Goal: Task Accomplishment & Management: Complete application form

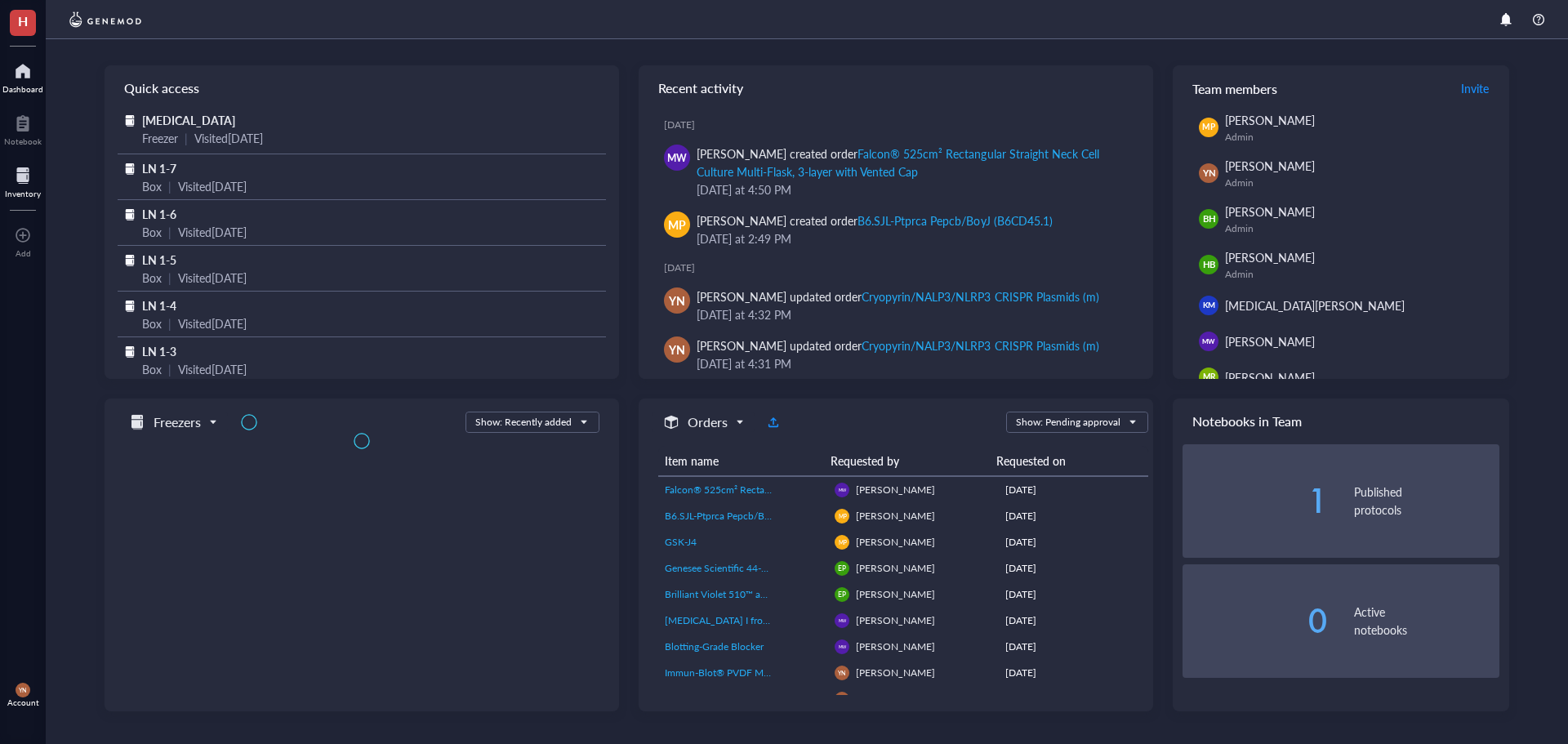
click at [14, 193] on div "Inventory" at bounding box center [23, 194] width 36 height 9
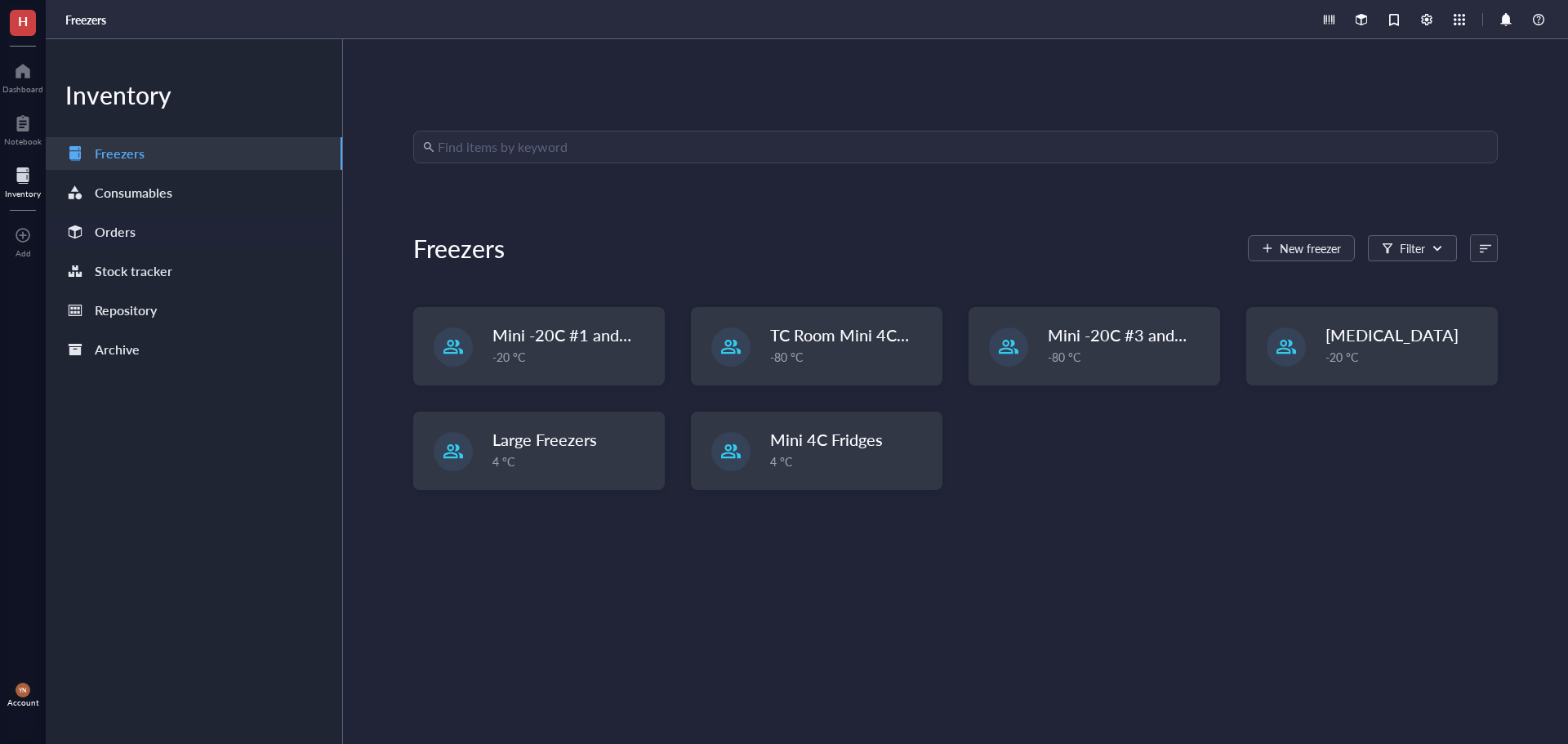
click at [138, 227] on div "Orders" at bounding box center [194, 232] width 297 height 32
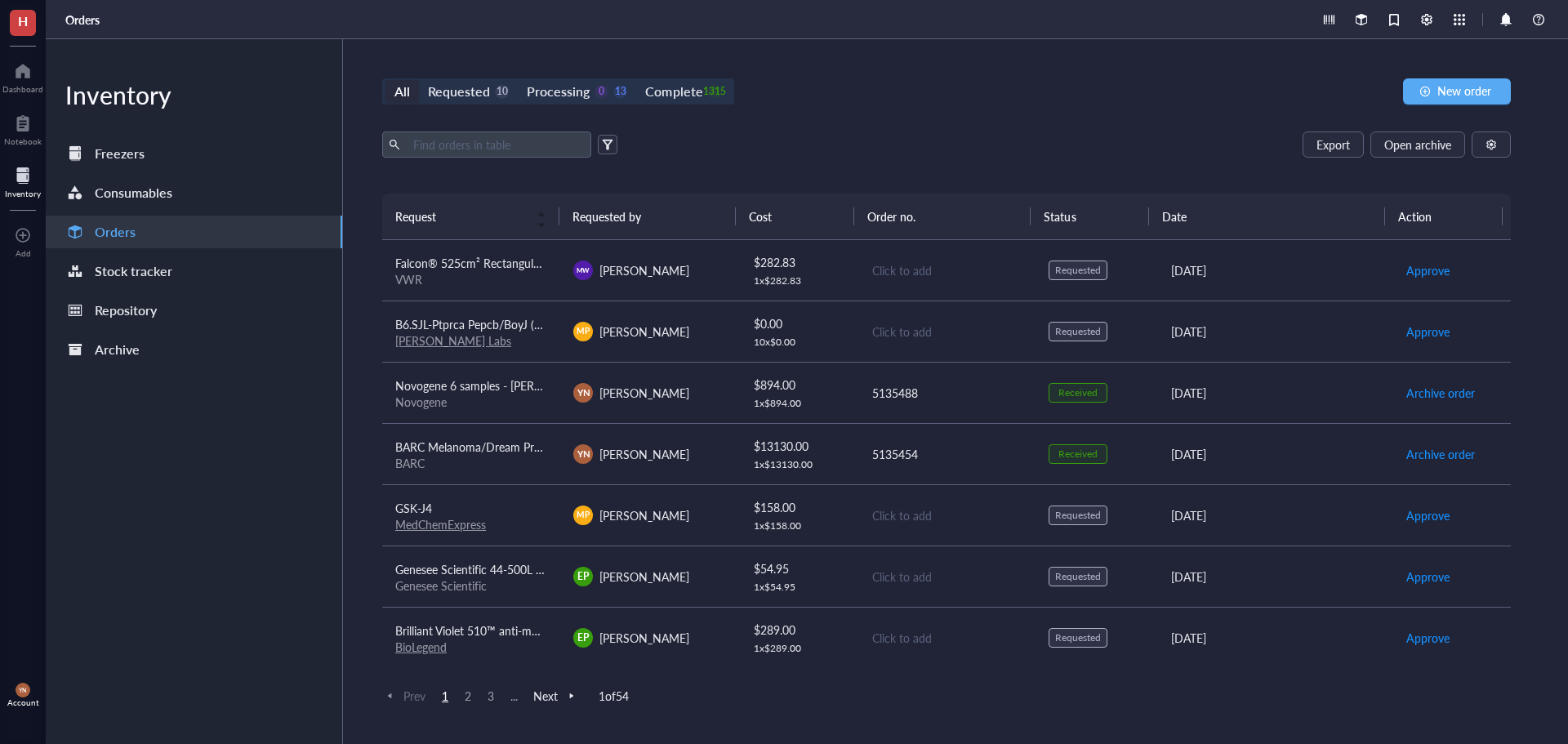
click at [832, 150] on div "Export Open archive" at bounding box center [947, 145] width 1129 height 27
click at [445, 93] on div "Requested" at bounding box center [458, 91] width 62 height 23
click at [419, 80] on input "Requested 10" at bounding box center [419, 80] width 0 height 0
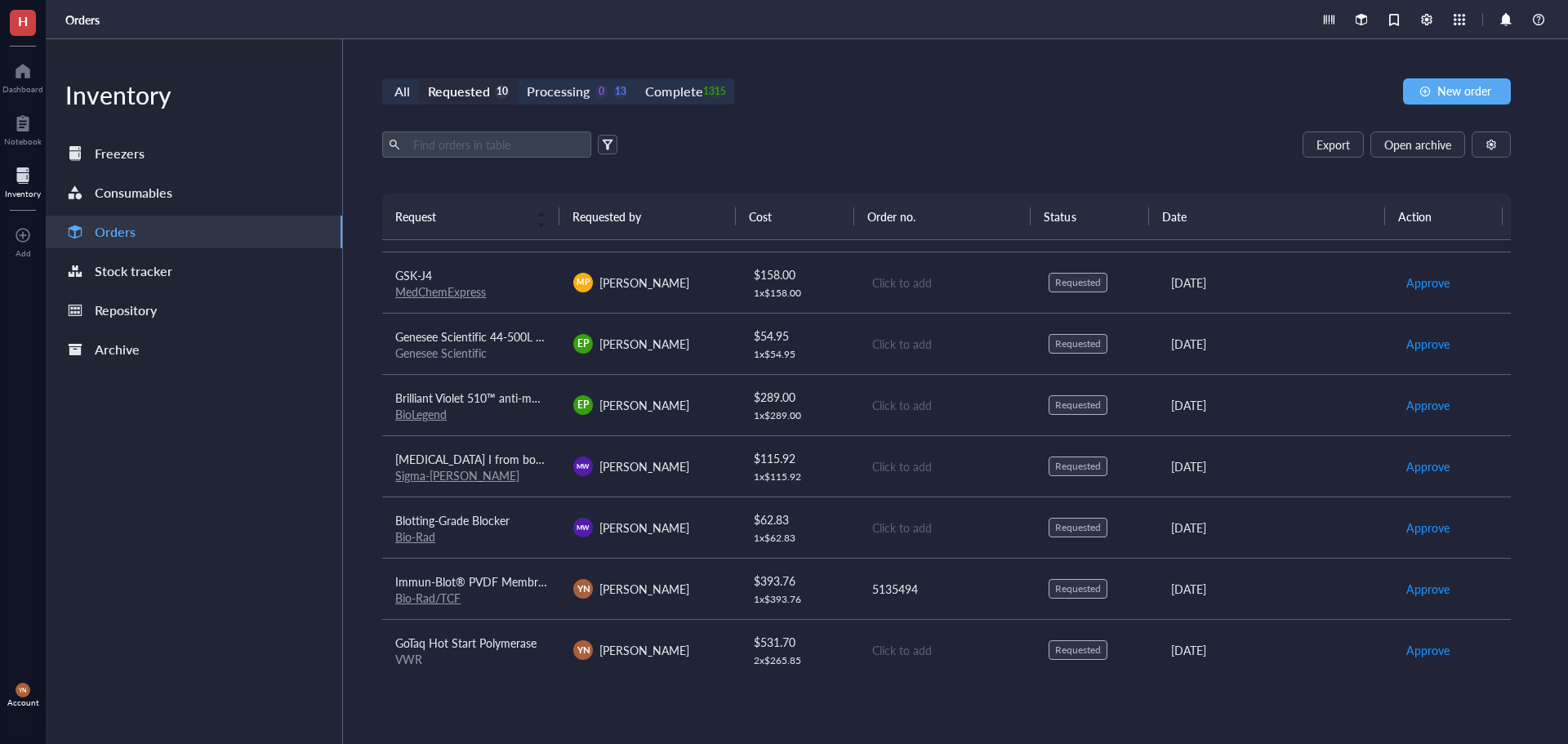
scroll to position [185, 0]
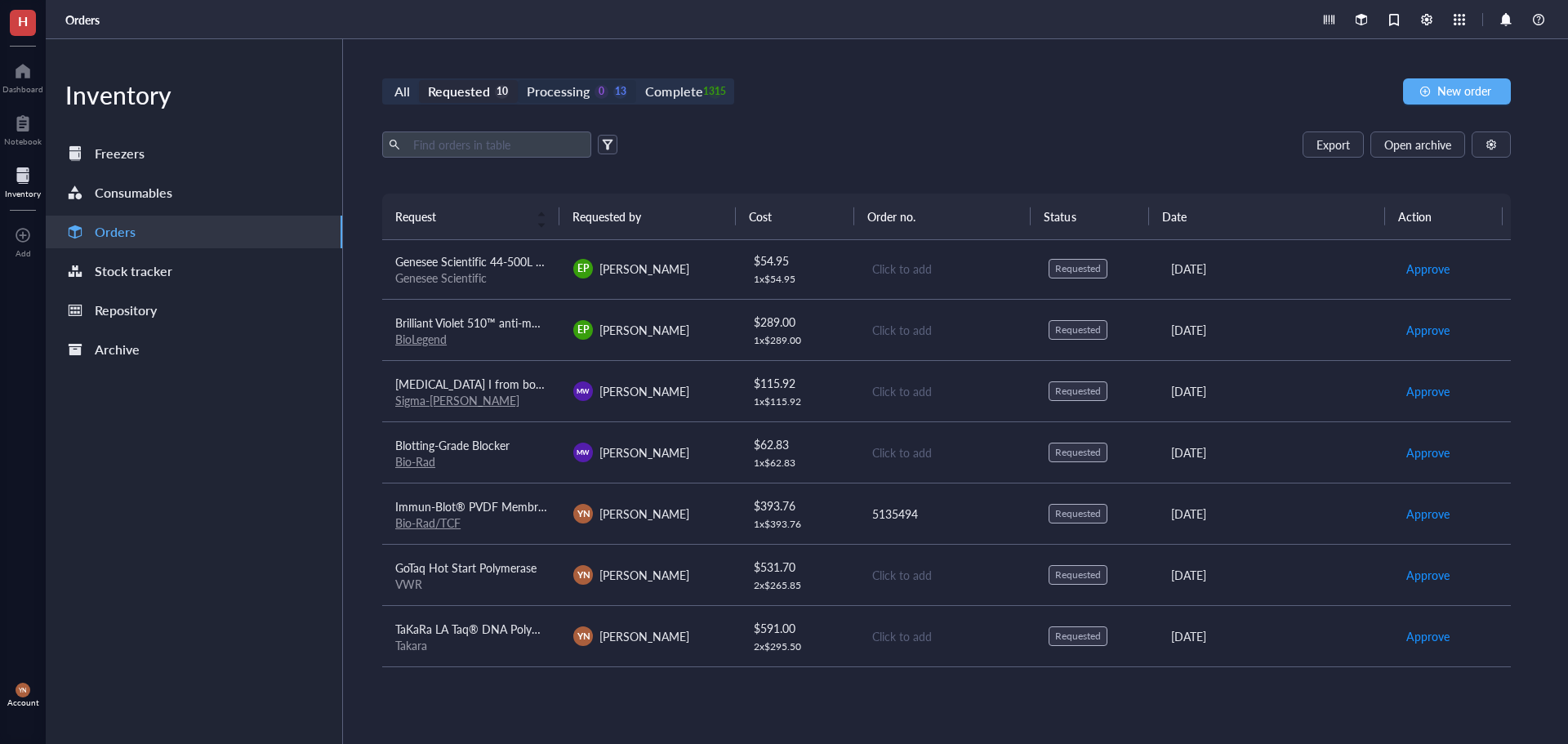
click at [556, 93] on div "Processing" at bounding box center [558, 91] width 63 height 23
click at [518, 80] on input "Processing 0 13" at bounding box center [518, 80] width 0 height 0
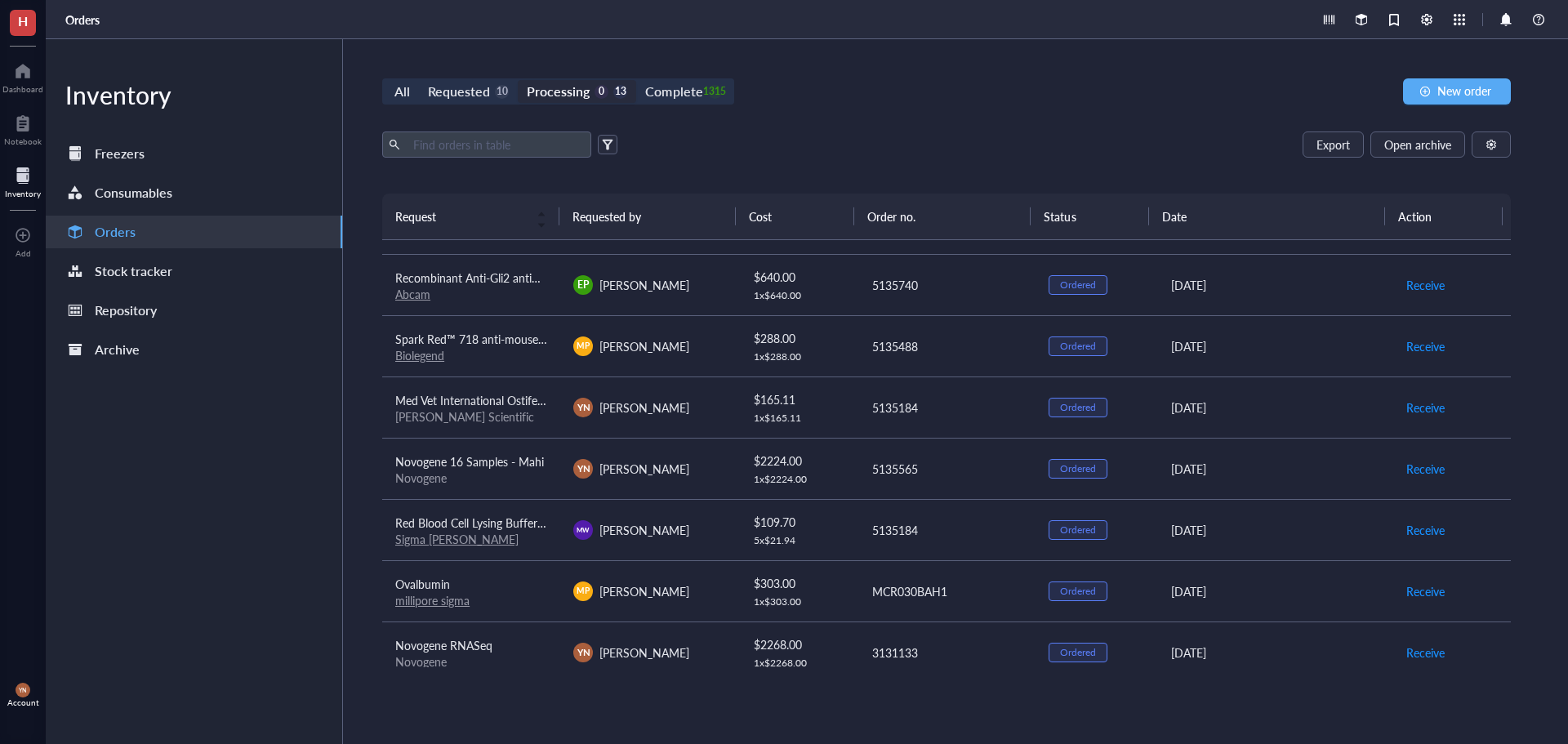
scroll to position [268, 0]
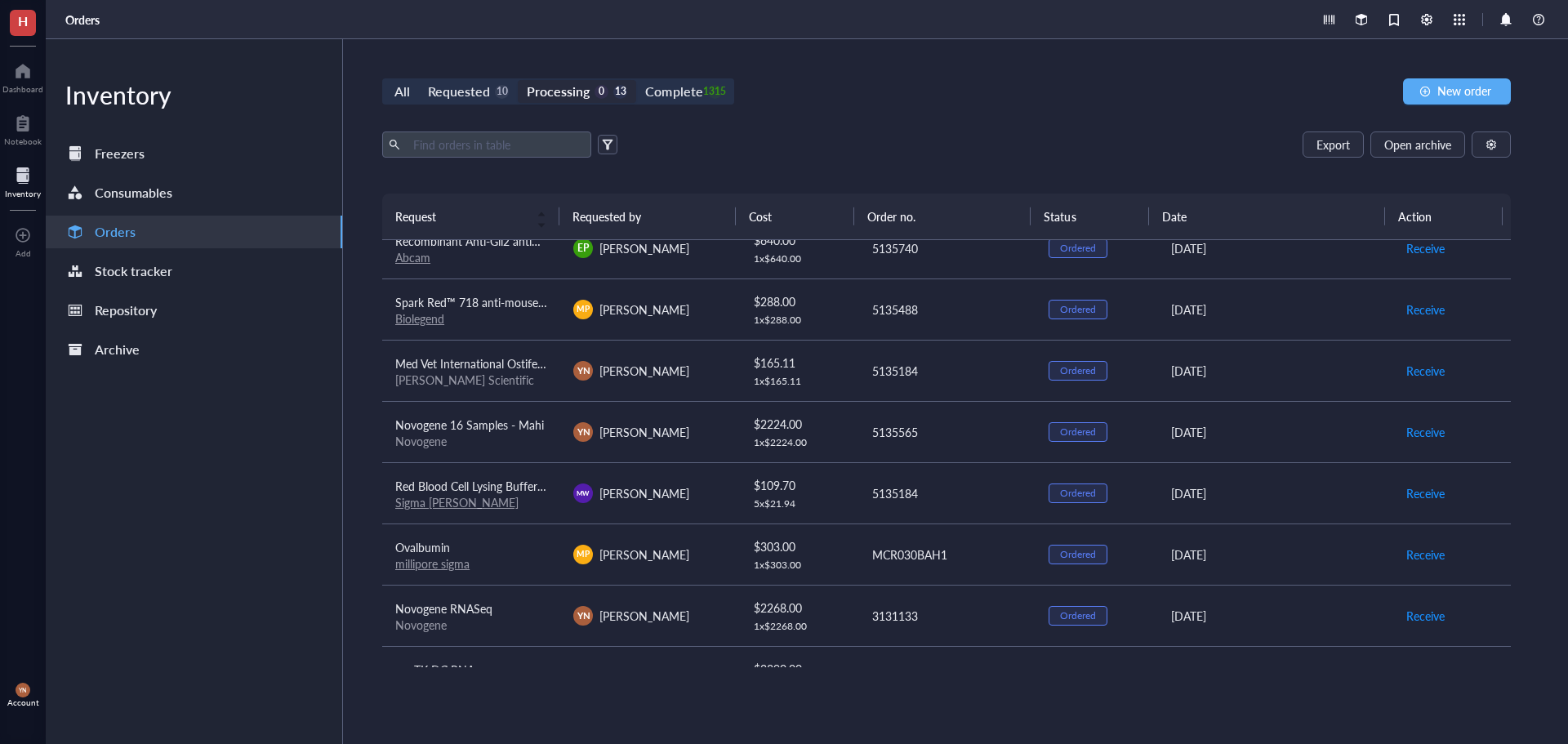
click at [492, 366] on span "Med Vet International Ostifen ([MEDICAL_DATA]) Injection, 50mg/mL, 20mL" at bounding box center [588, 363] width 385 height 16
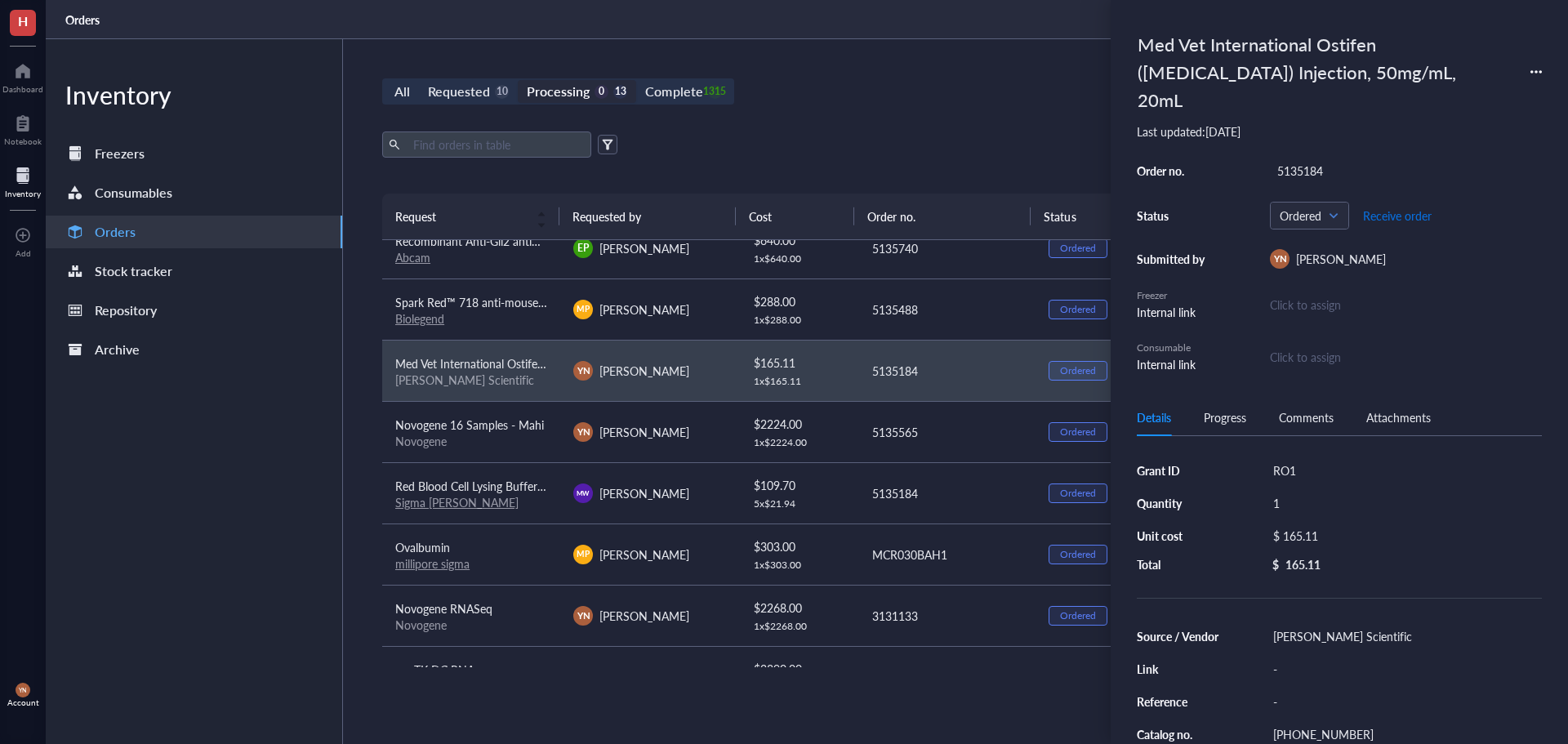
click at [1399, 209] on span "Receive order" at bounding box center [1397, 215] width 68 height 13
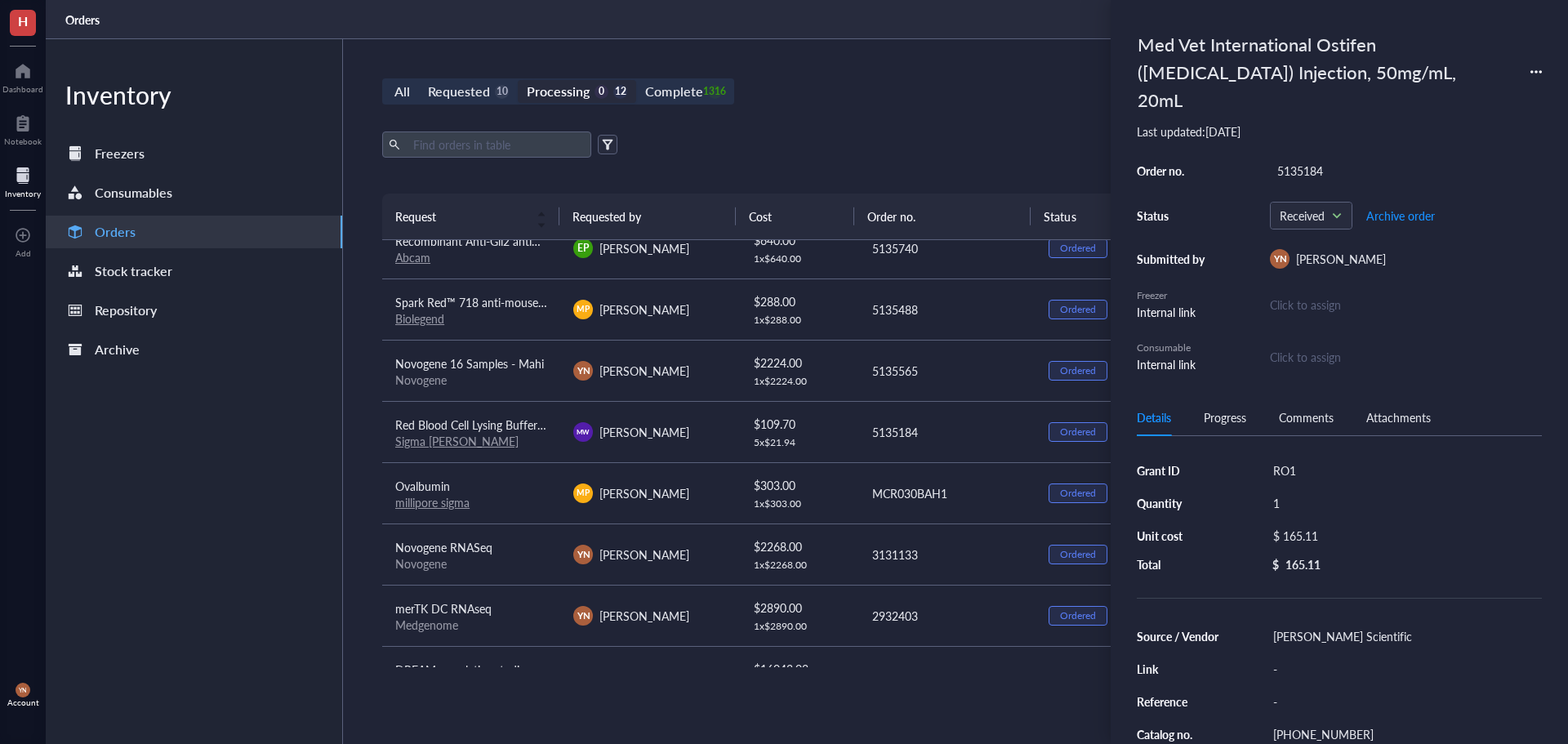
click at [837, 121] on div "All Requested 10 Processing 0 12 Complete 1316 New order Export Open archive Re…" at bounding box center [947, 391] width 1208 height 705
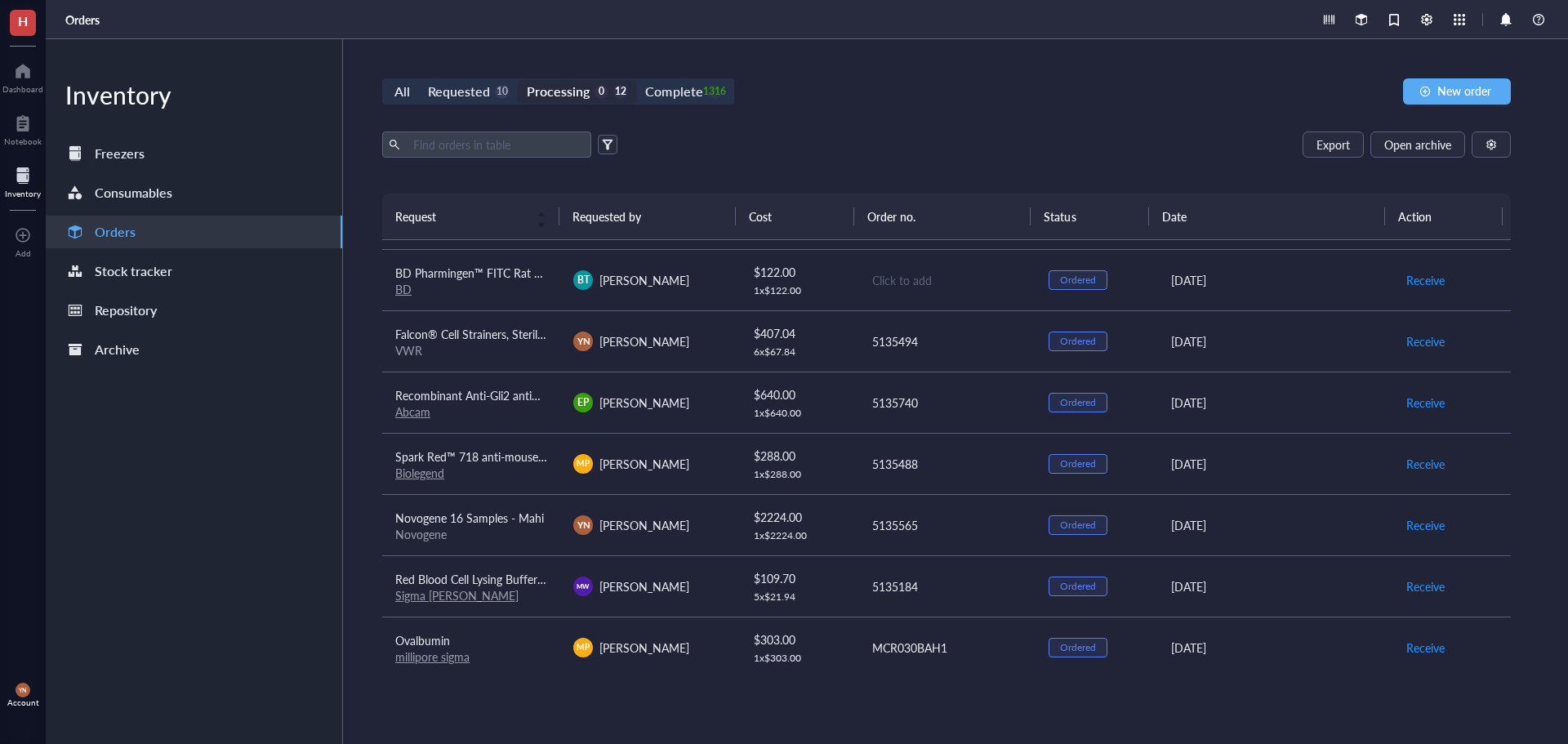
scroll to position [0, 0]
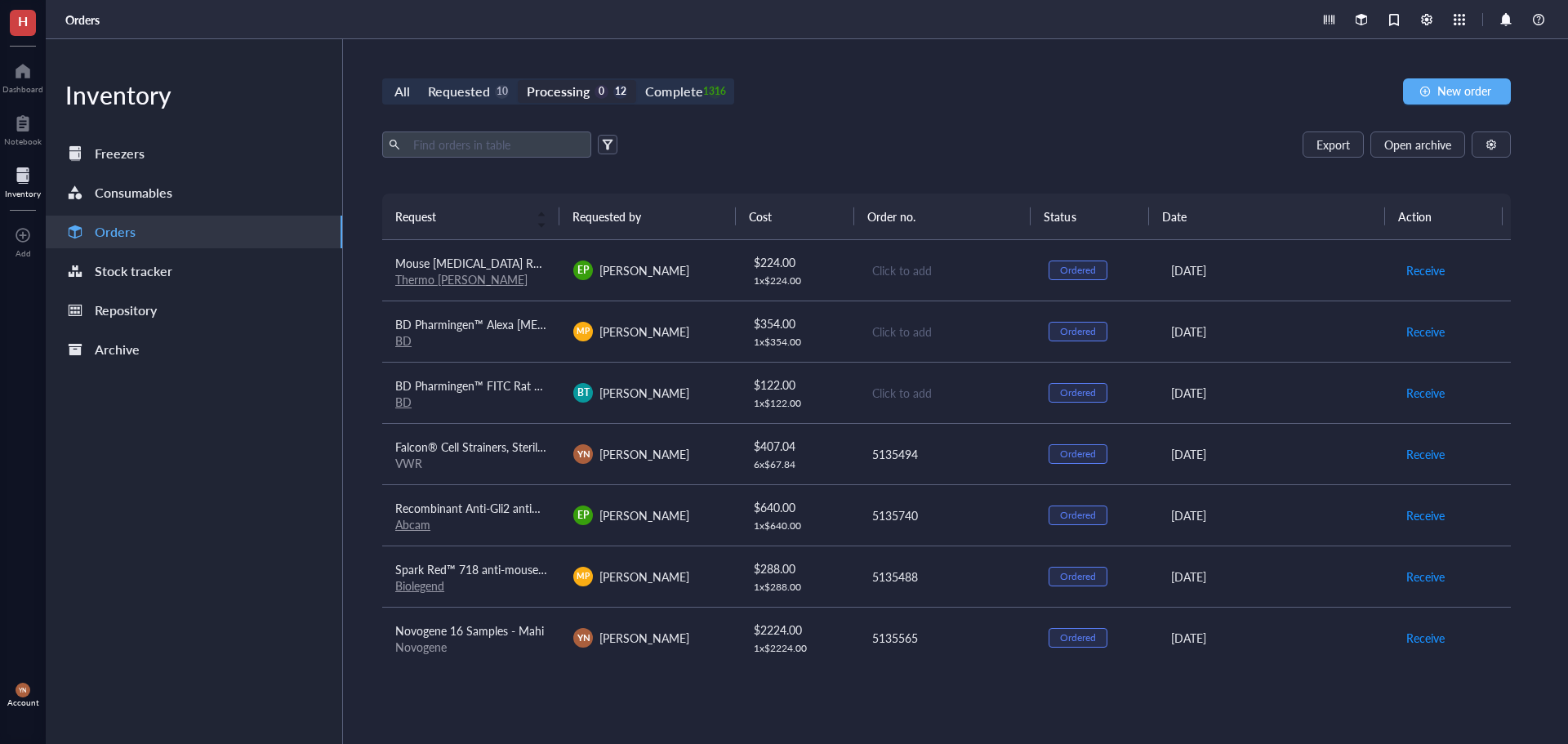
click at [825, 138] on div "Export Open archive" at bounding box center [947, 145] width 1129 height 27
click at [505, 263] on span "Mouse [MEDICAL_DATA] Recombinant Protein, PeproTech®" at bounding box center [547, 263] width 304 height 16
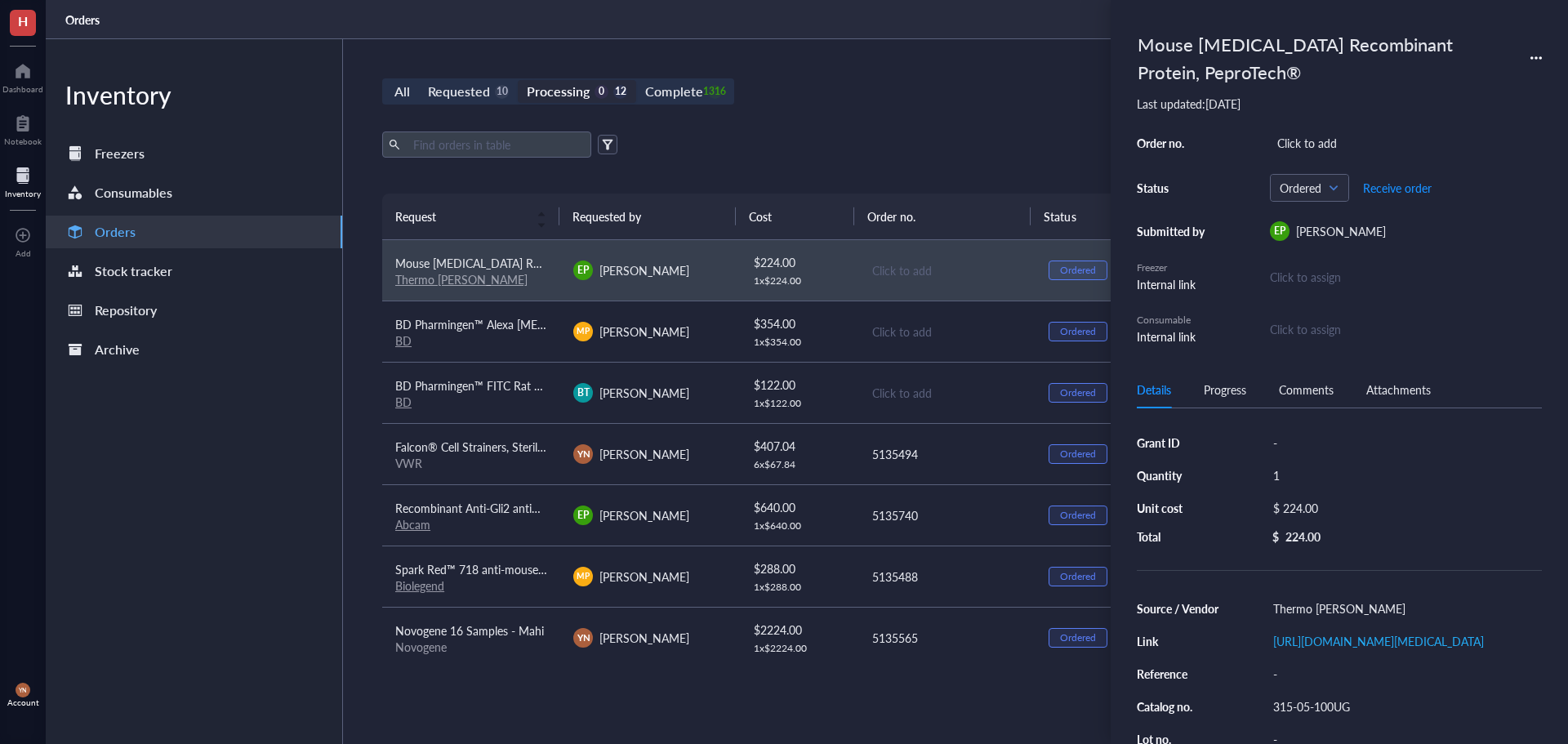
click at [1220, 389] on div "Progress" at bounding box center [1225, 389] width 43 height 18
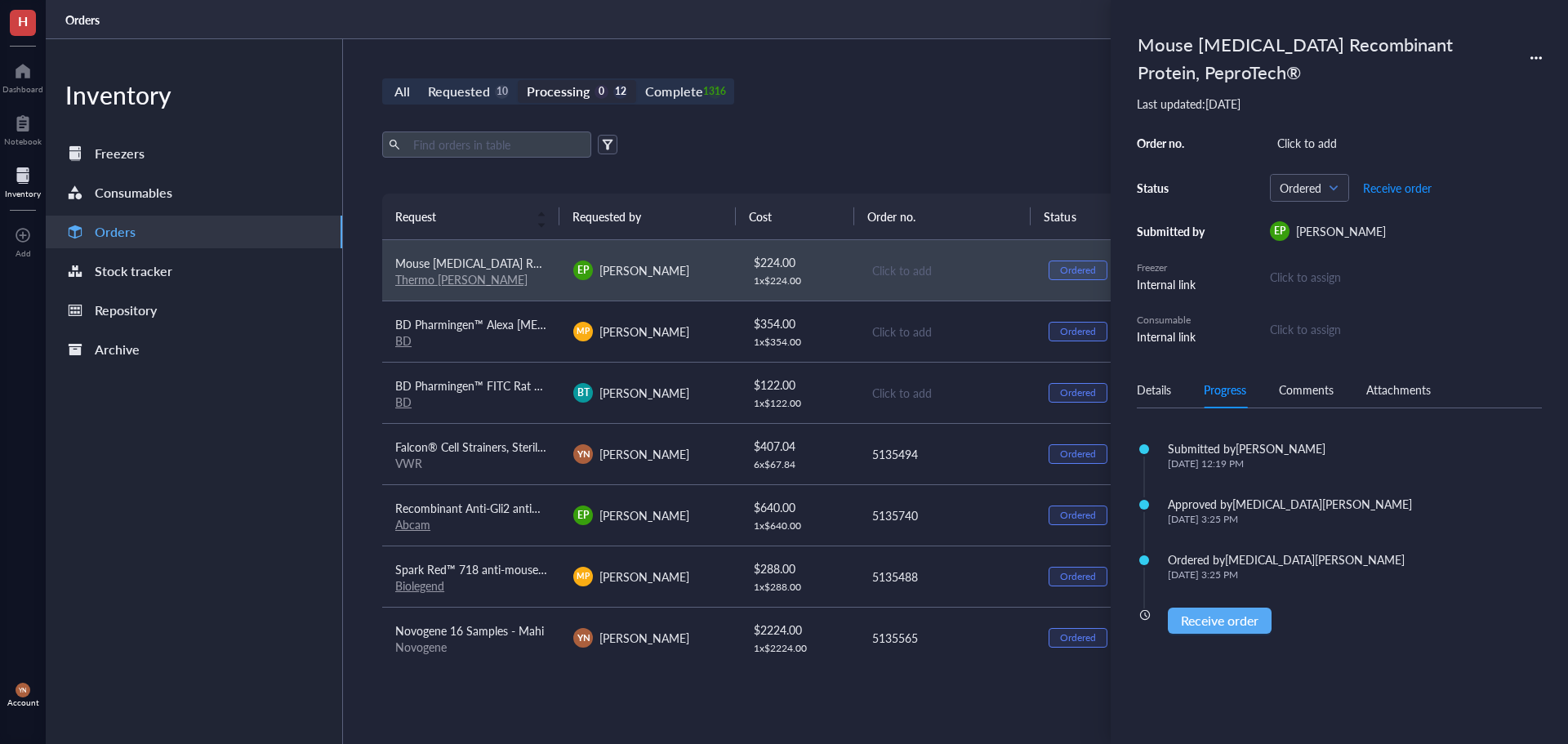
drag, startPoint x: 979, startPoint y: 179, endPoint x: 968, endPoint y: 174, distance: 12.1
click at [979, 179] on div "Export Open archive Requester Requested on Source / Vendor Last updated" at bounding box center [947, 162] width 1129 height 62
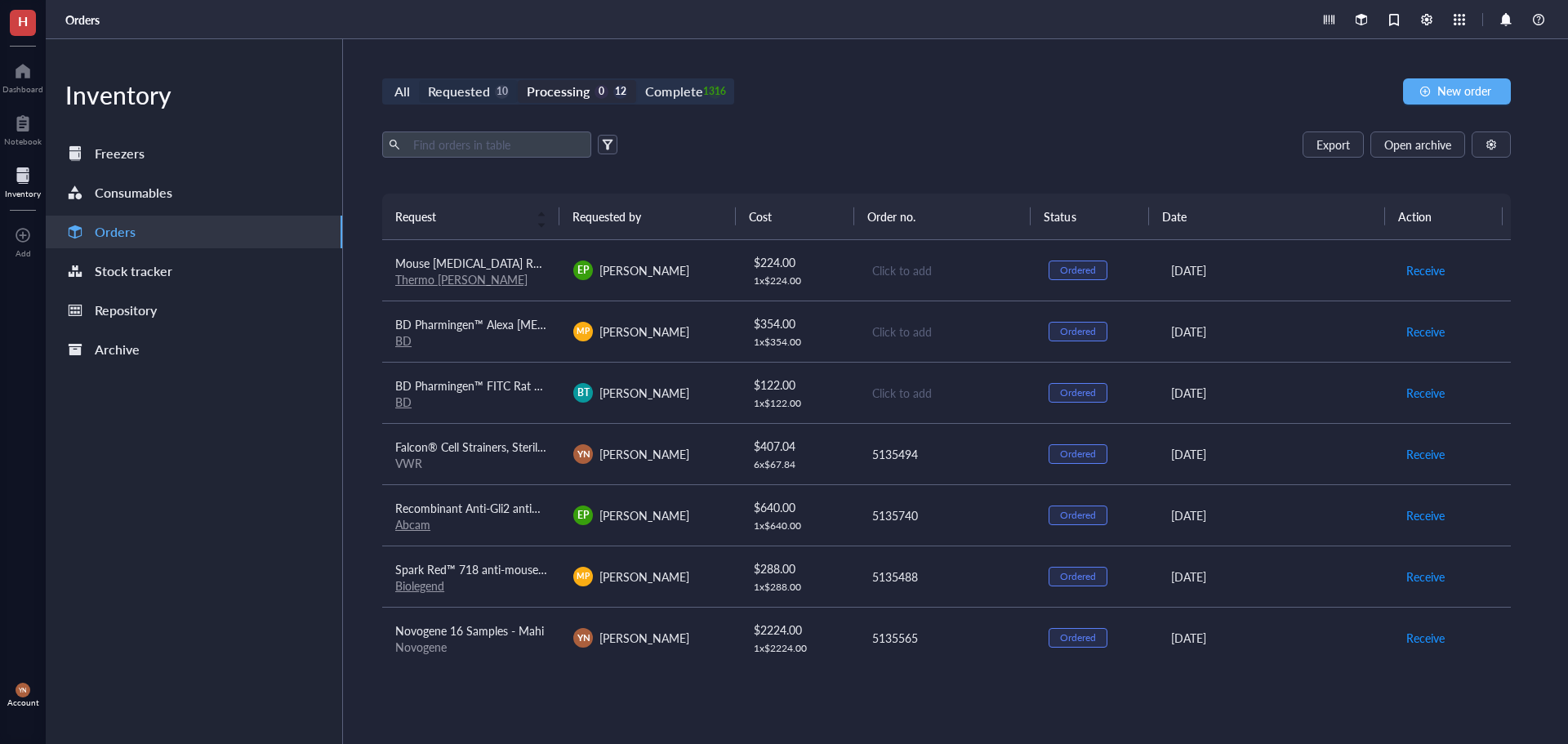
click at [470, 87] on div "Requested" at bounding box center [458, 91] width 62 height 23
click at [419, 80] on input "Requested 10" at bounding box center [419, 80] width 0 height 0
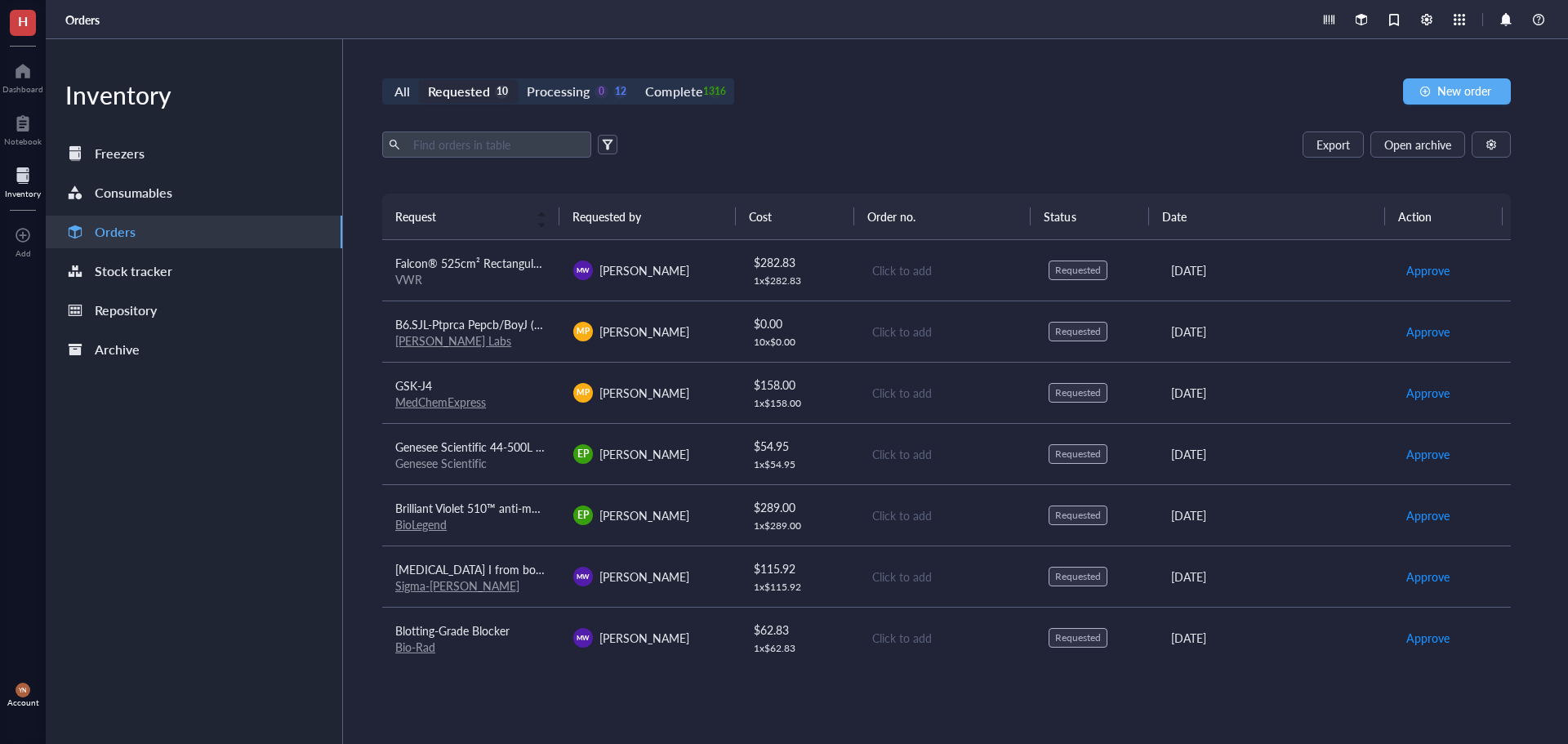
drag, startPoint x: 1074, startPoint y: 123, endPoint x: 606, endPoint y: 105, distance: 468.3
click at [1061, 121] on div "All Requested 10 Processing 0 12 Complete 1316 New order Export Open archive Re…" at bounding box center [947, 391] width 1208 height 705
click at [672, 97] on div "Complete" at bounding box center [673, 91] width 57 height 23
click at [636, 80] on input "Complete 1316" at bounding box center [636, 80] width 0 height 0
drag, startPoint x: 515, startPoint y: 122, endPoint x: 491, endPoint y: 142, distance: 31.2
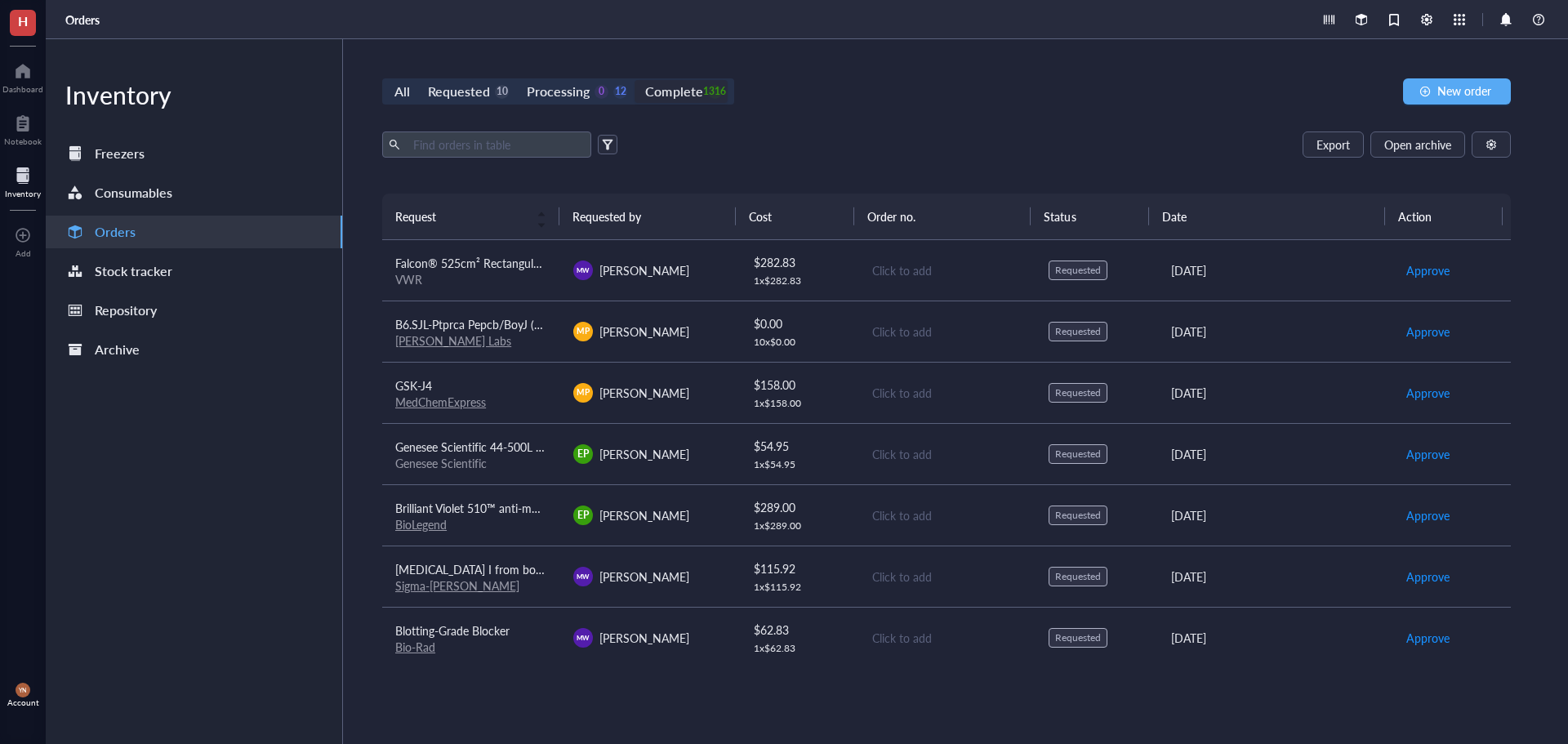
click at [513, 126] on div "All Requested 10 Processing 0 12 Complete 1316 New order Export Open archive Re…" at bounding box center [947, 391] width 1208 height 705
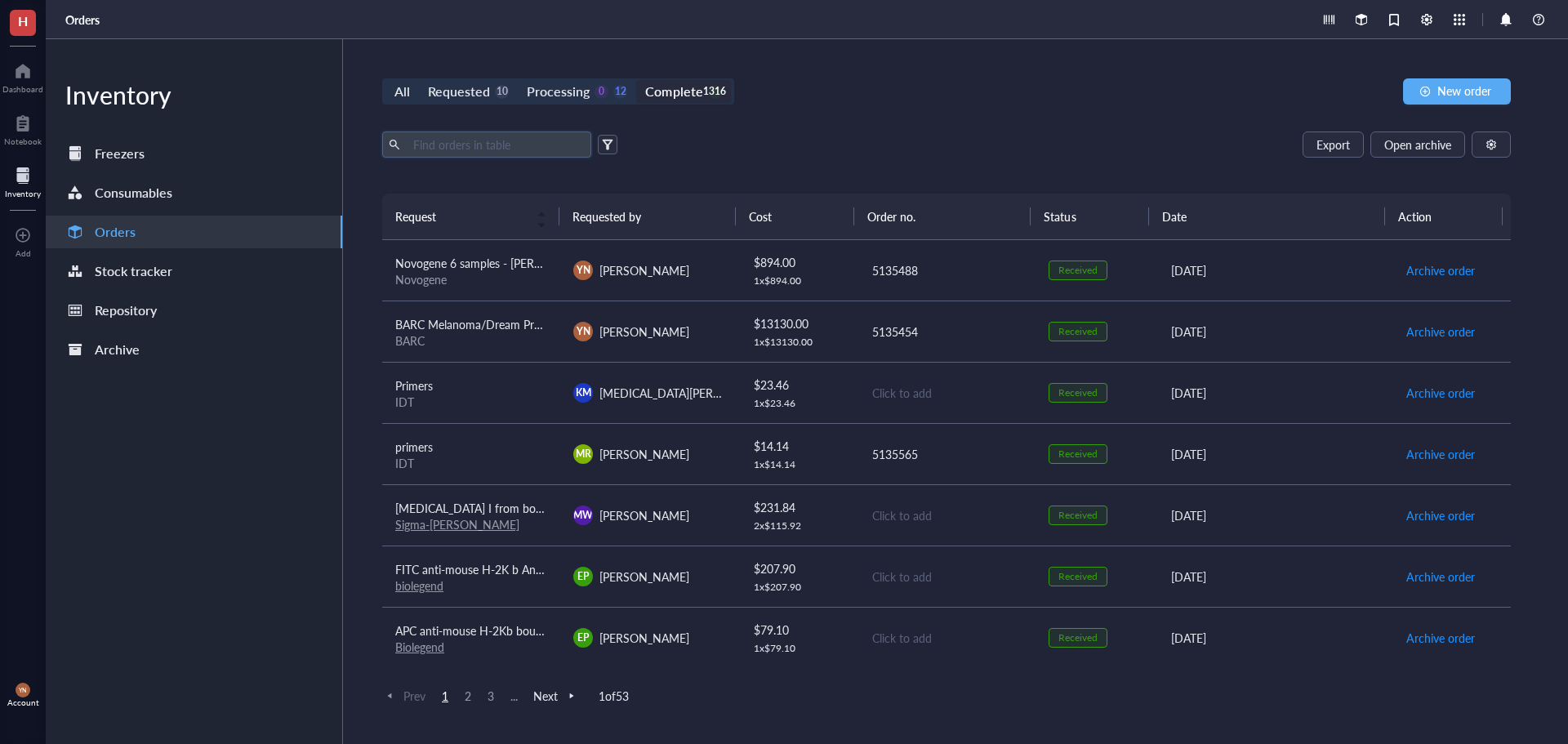
drag, startPoint x: 491, startPoint y: 142, endPoint x: 507, endPoint y: 122, distance: 25.6
click at [490, 142] on input "text" at bounding box center [496, 144] width 178 height 25
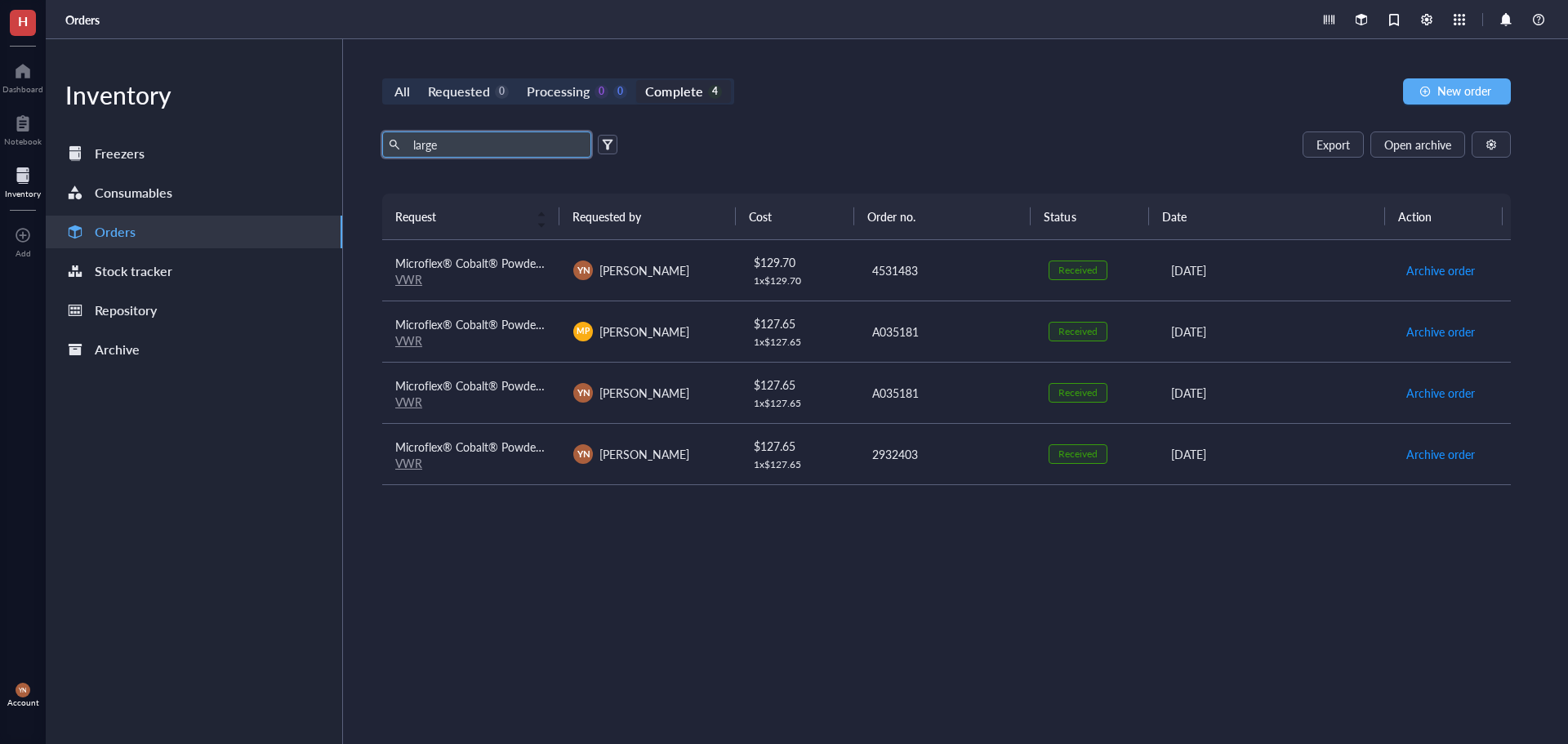
type input "large"
click at [493, 283] on div "VWR" at bounding box center [471, 279] width 152 height 14
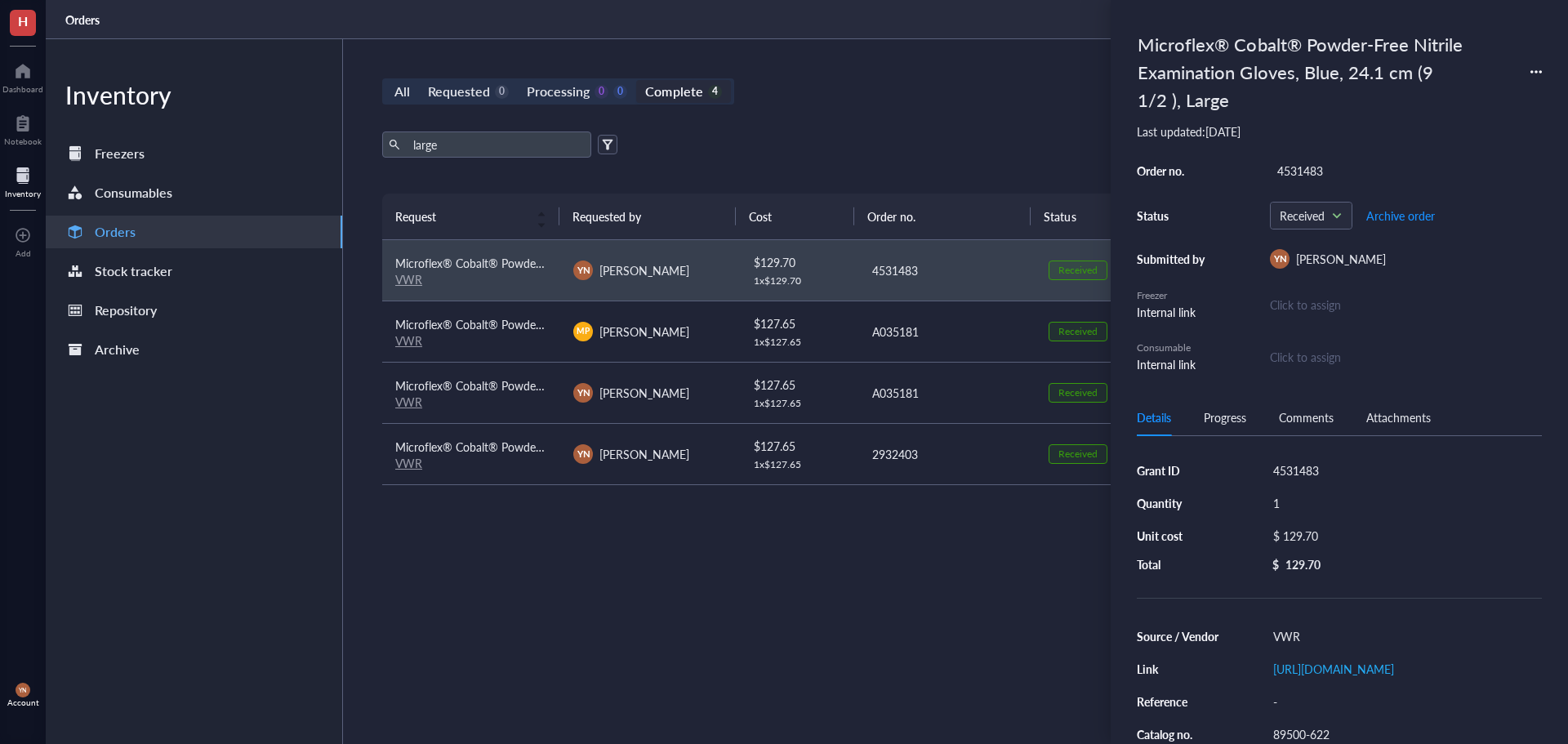
click at [1537, 73] on icon at bounding box center [1537, 72] width 11 height 11
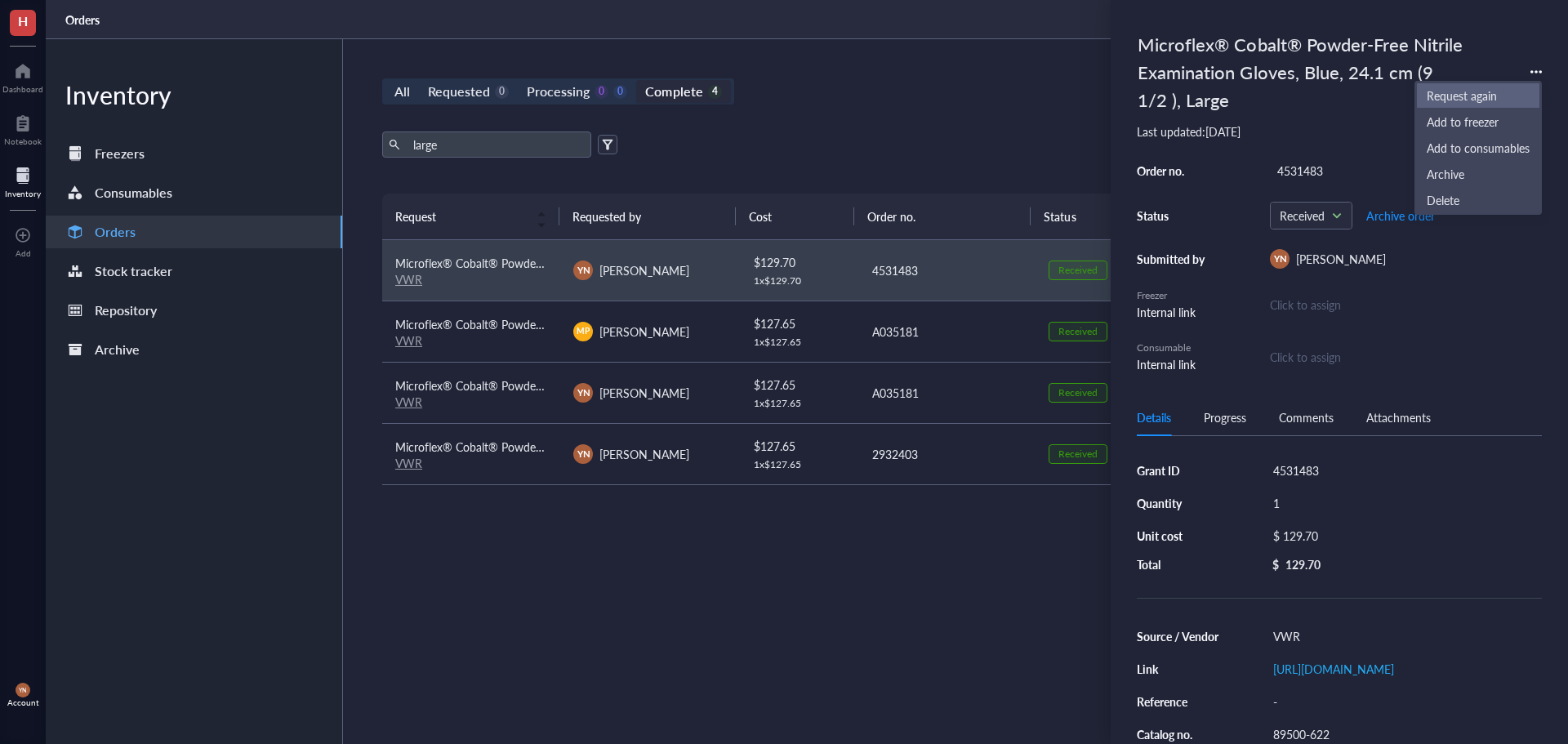
click at [1465, 93] on span "Request again" at bounding box center [1478, 95] width 102 height 18
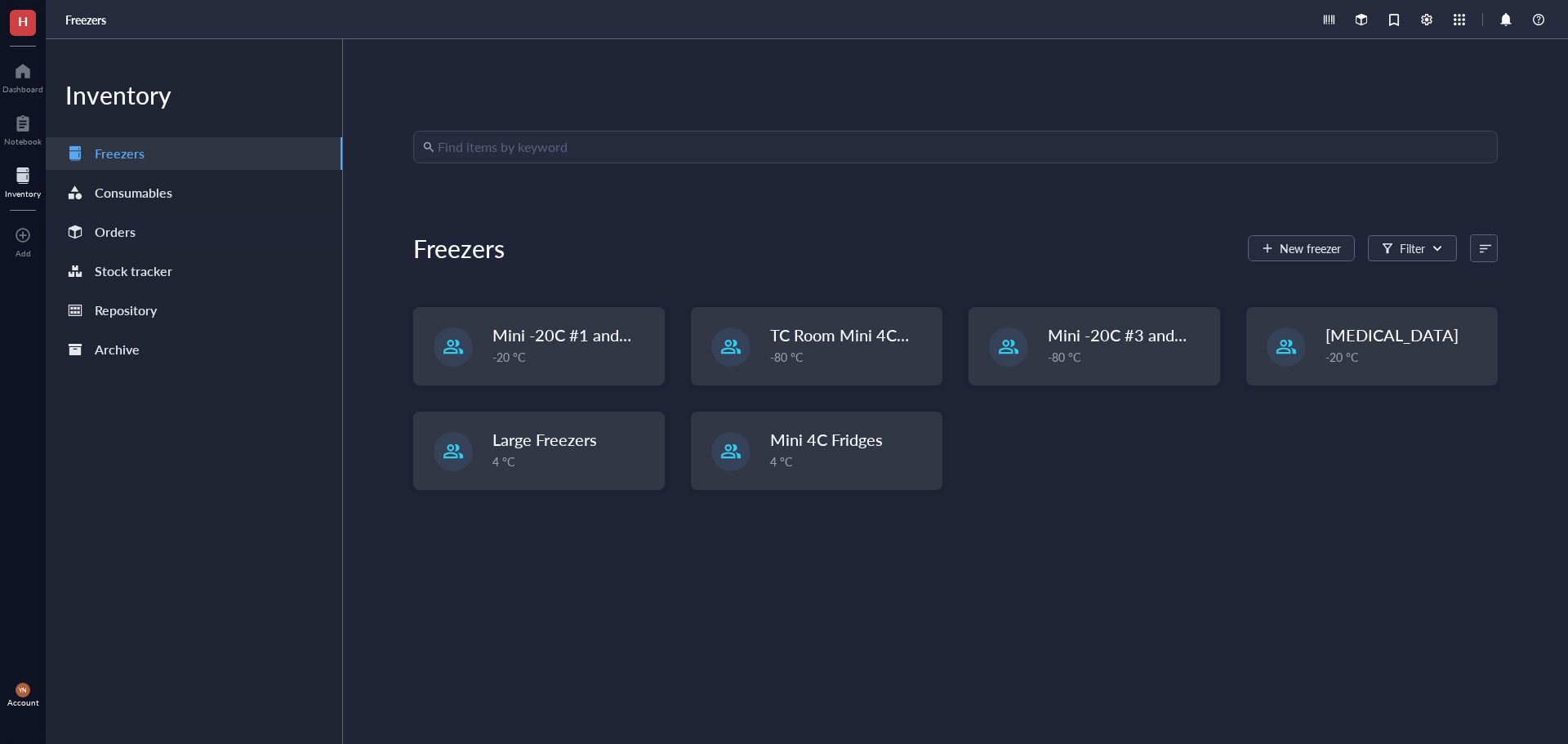
click at [134, 238] on div "Orders" at bounding box center [115, 232] width 41 height 23
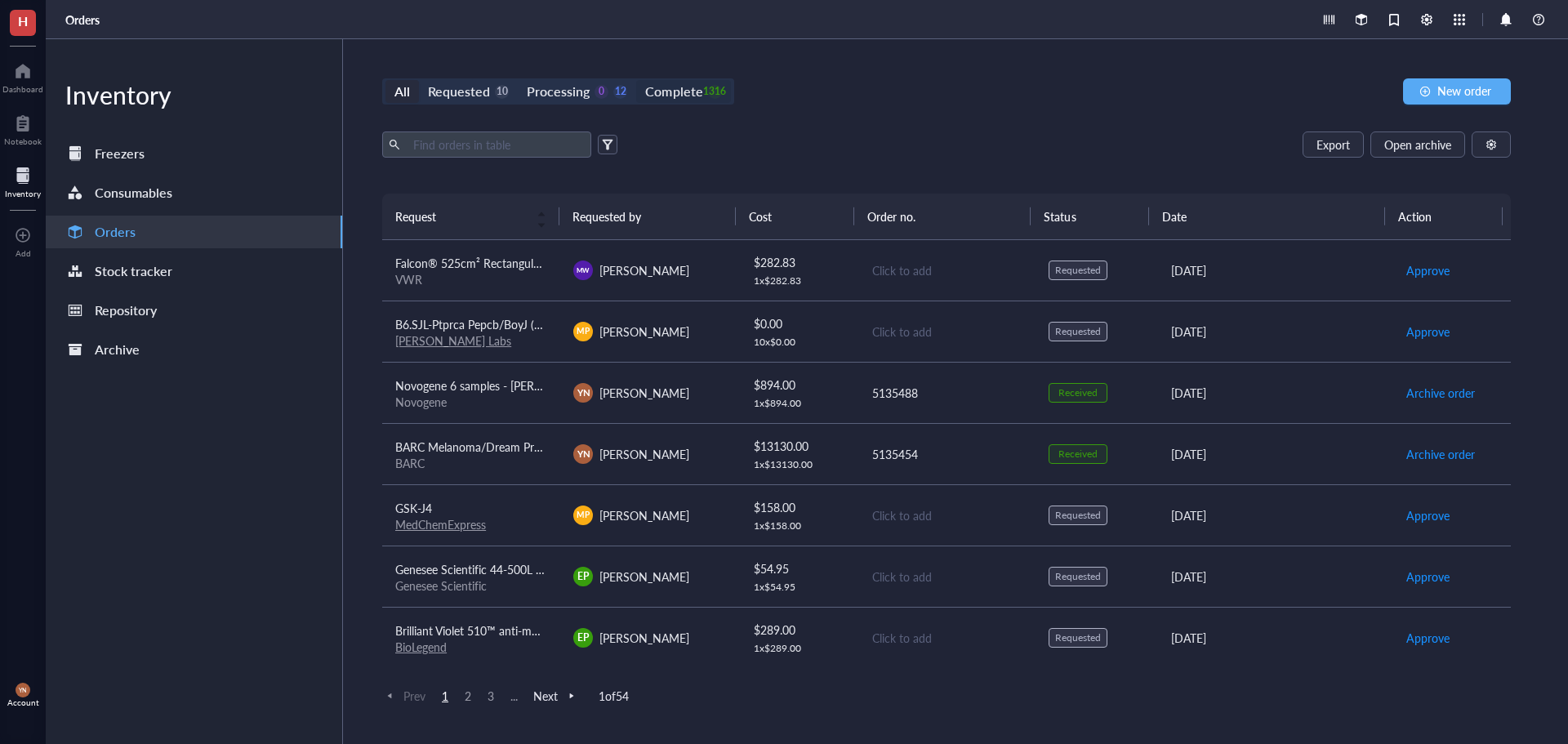
click at [689, 85] on div "Complete" at bounding box center [673, 91] width 57 height 23
click at [636, 80] on input "Complete 1316" at bounding box center [636, 80] width 0 height 0
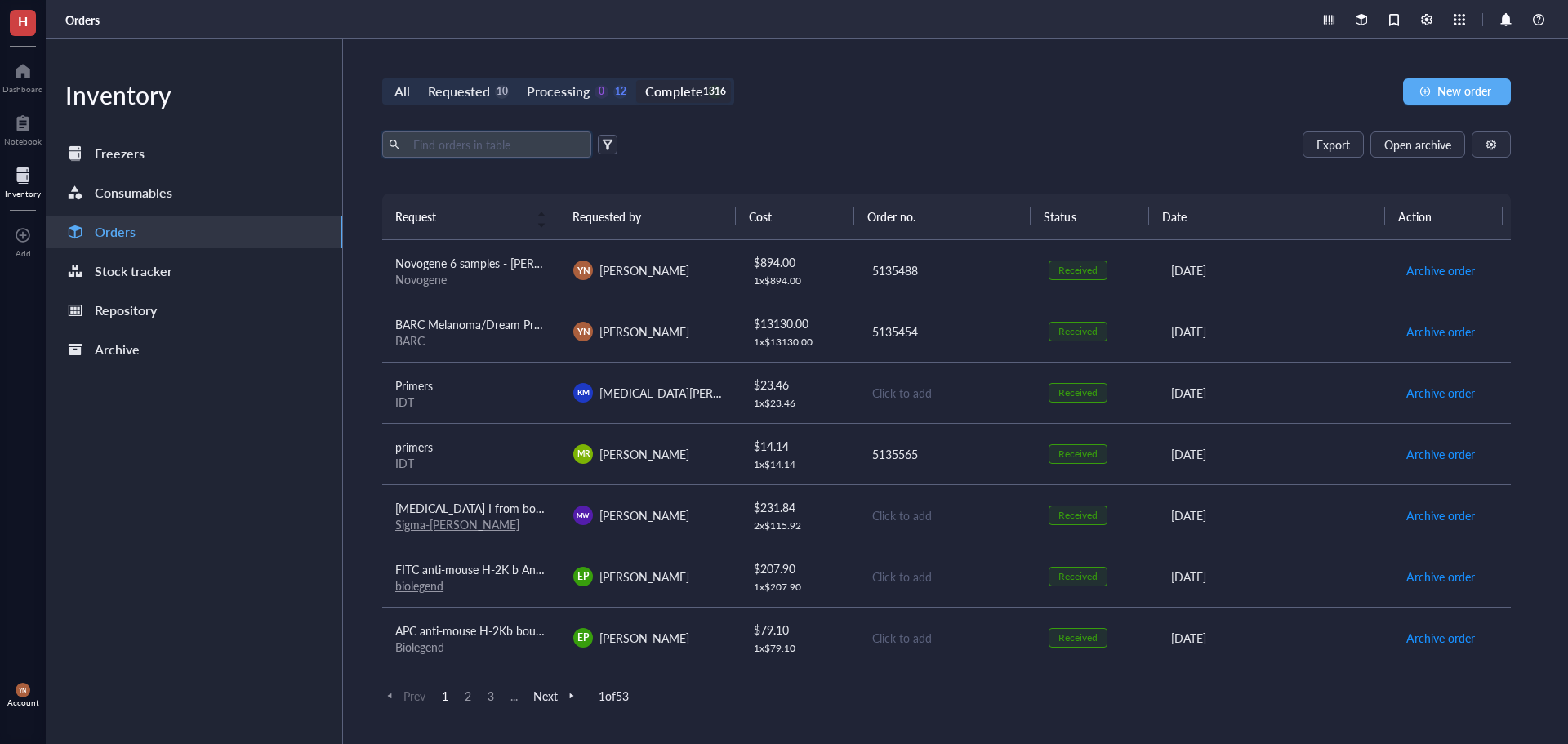
click at [474, 147] on input "text" at bounding box center [496, 144] width 178 height 25
type input "large"
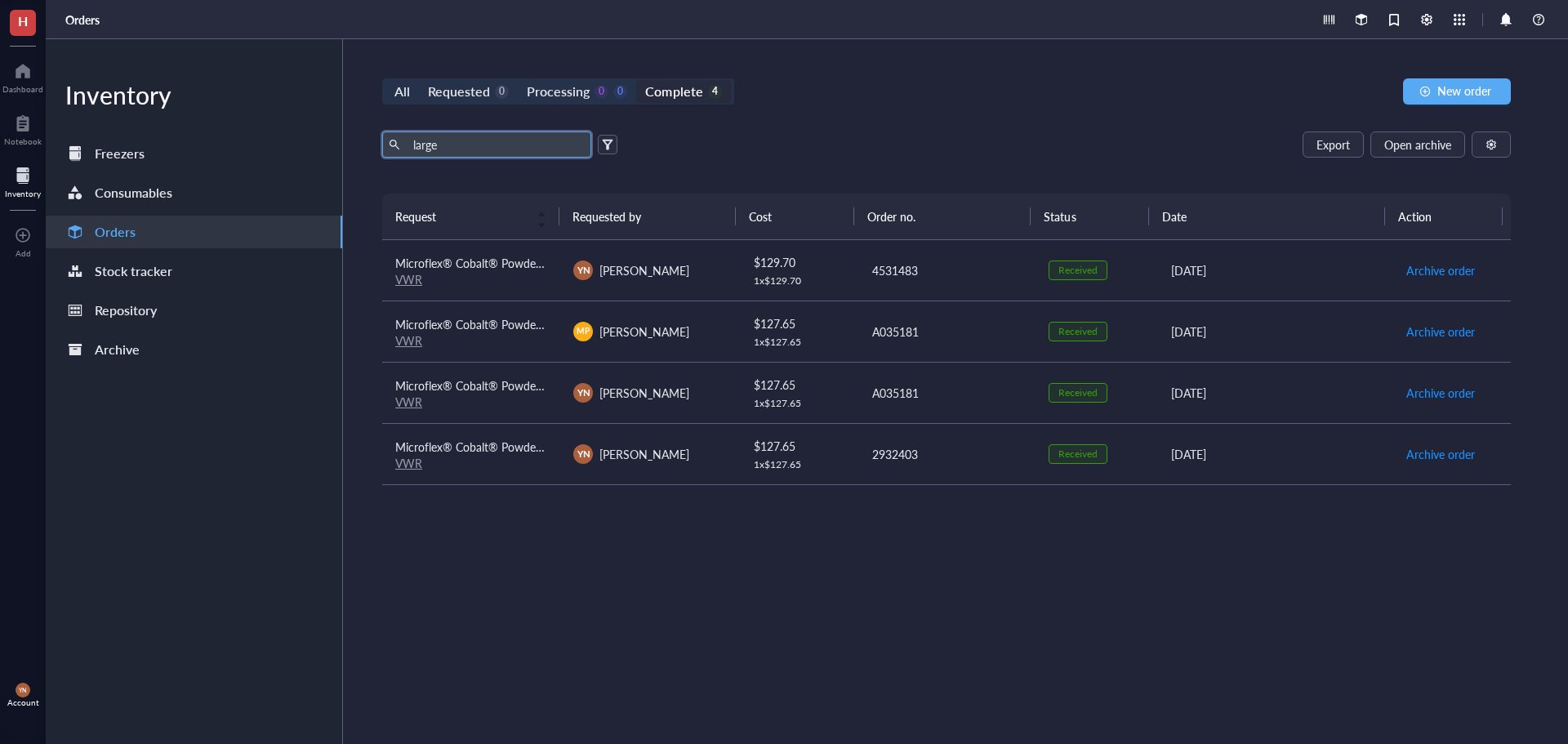
click at [526, 279] on div "VWR" at bounding box center [471, 279] width 152 height 14
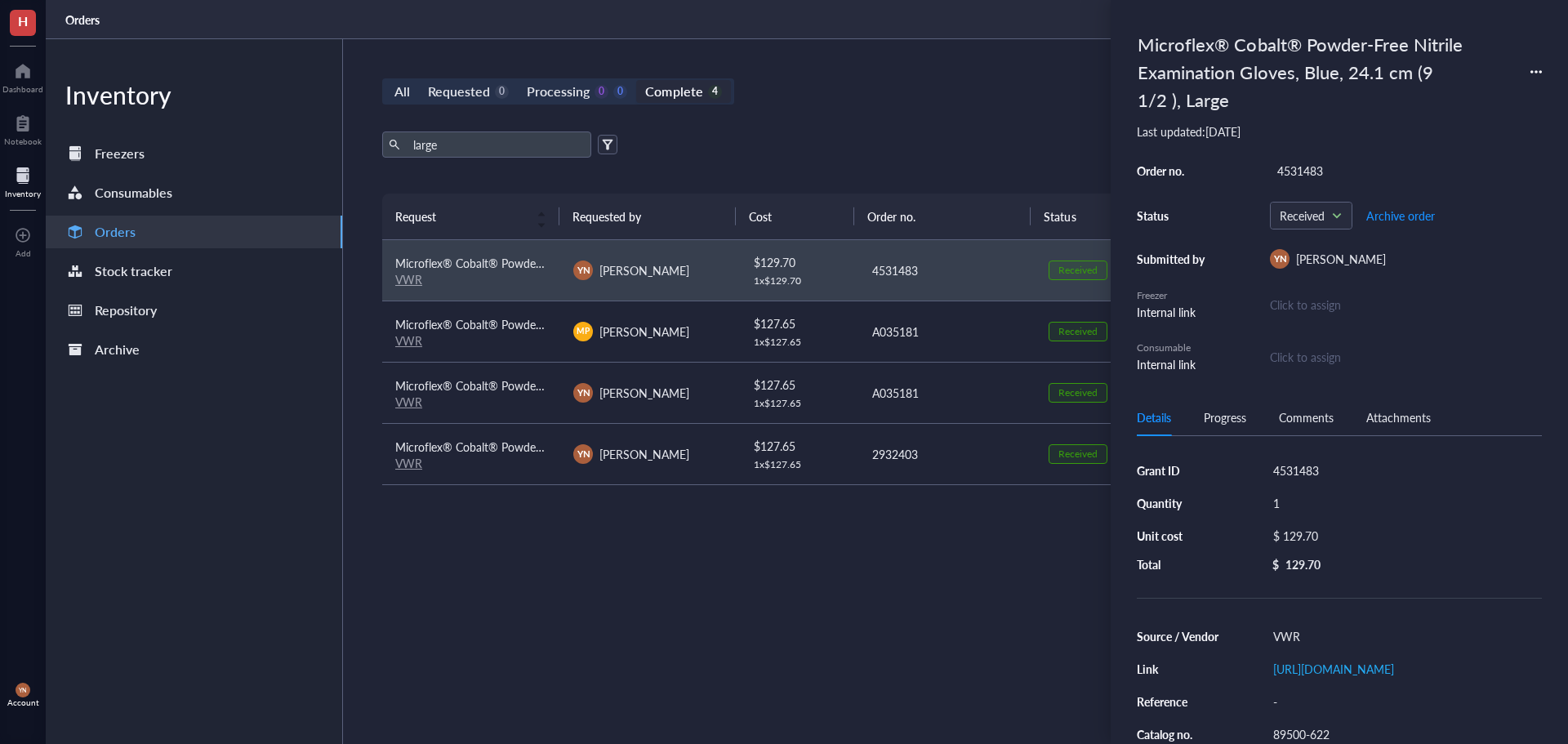
click at [1529, 71] on div "Microflex® Cobalt® Powder-Free Nitrile Examination Gloves, Blue, 24.1 cm (9 1/2…" at bounding box center [1339, 72] width 405 height 91
click at [1538, 73] on icon at bounding box center [1537, 72] width 11 height 11
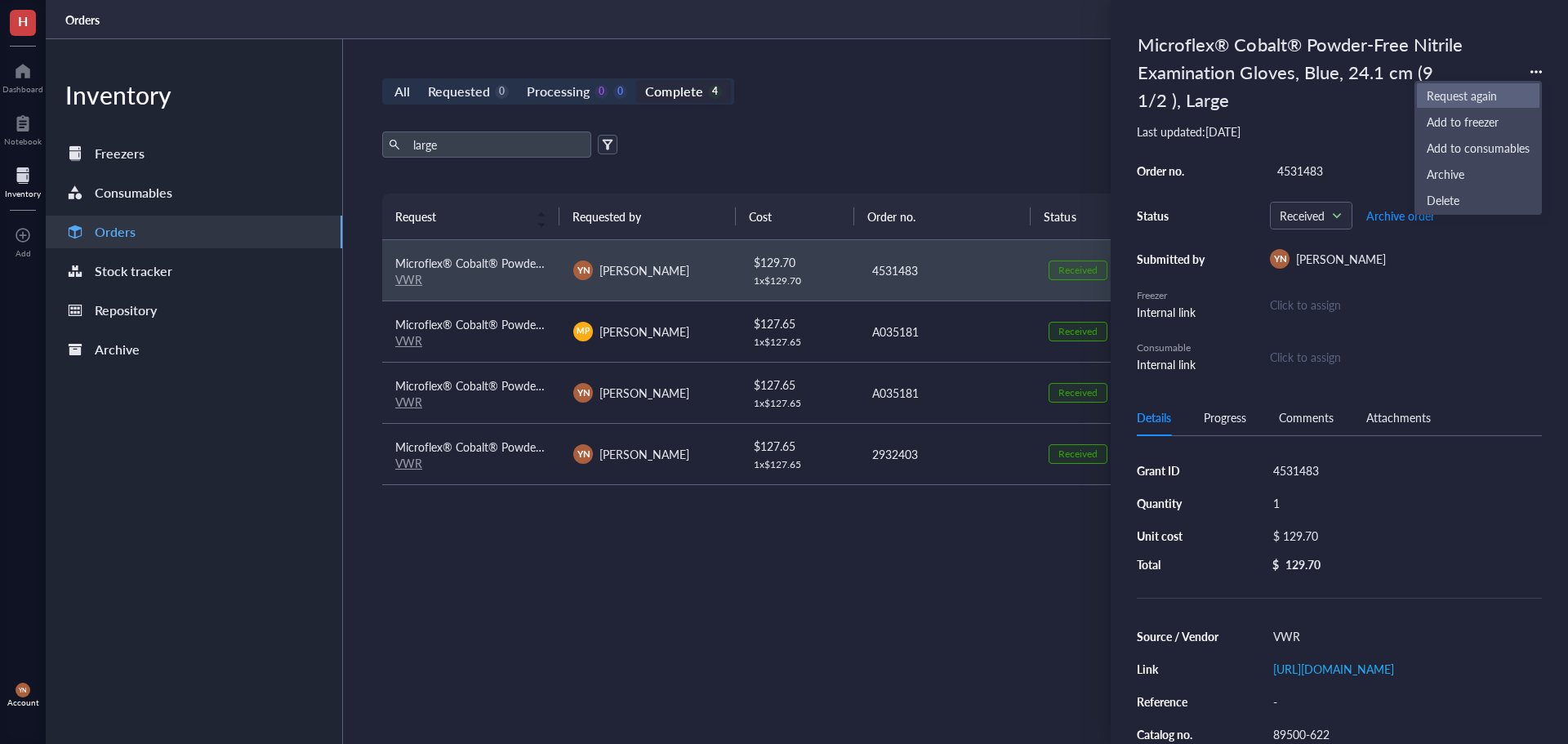
click at [1483, 98] on span "Request again" at bounding box center [1478, 95] width 102 height 18
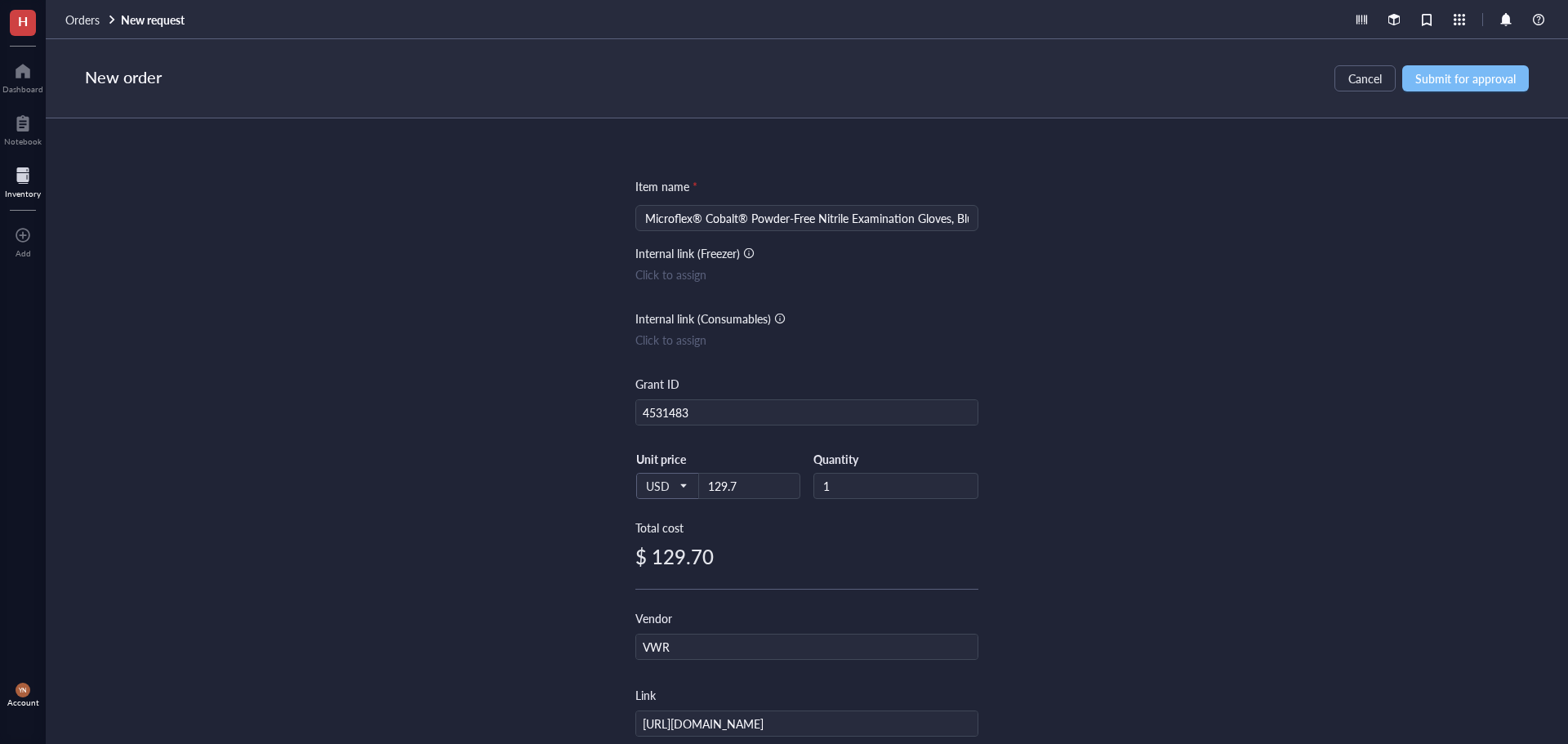
click at [1484, 84] on span "Submit for approval" at bounding box center [1466, 79] width 101 height 13
